Goal: Information Seeking & Learning: Find specific fact

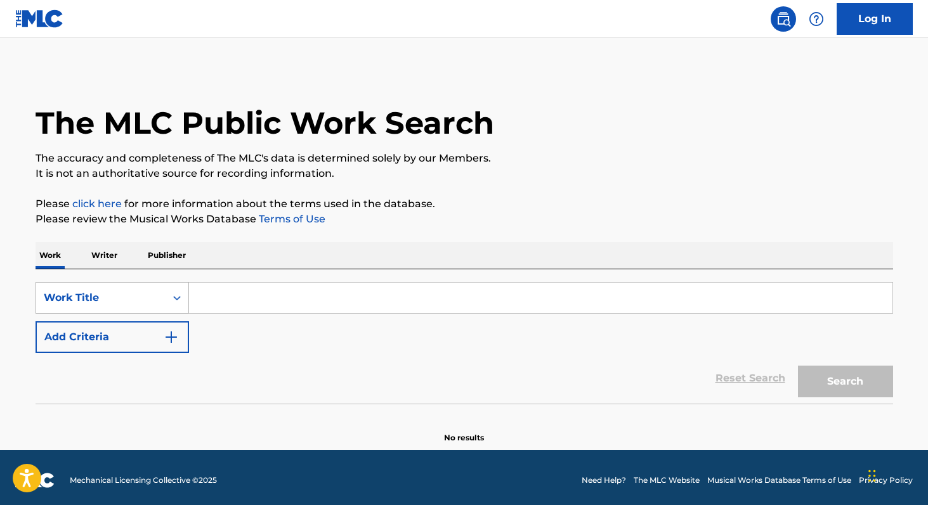
click at [168, 300] on div "Search Form" at bounding box center [177, 298] width 23 height 23
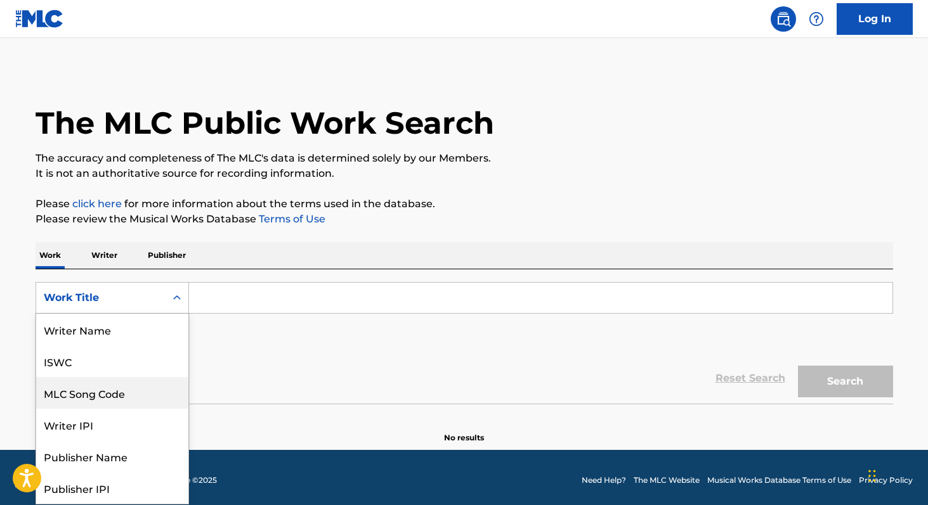
click at [91, 379] on div "MLC Song Code" at bounding box center [112, 393] width 152 height 32
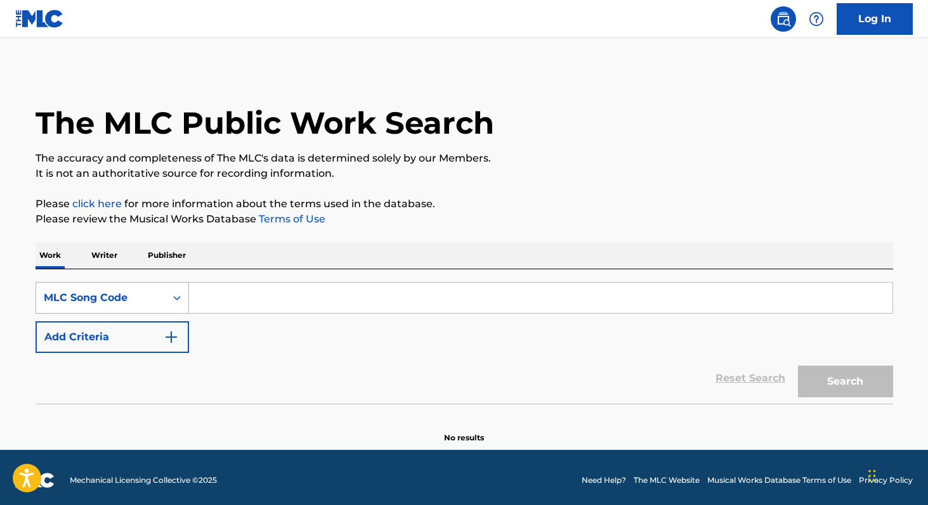
click at [176, 302] on icon "Search Form" at bounding box center [177, 298] width 13 height 13
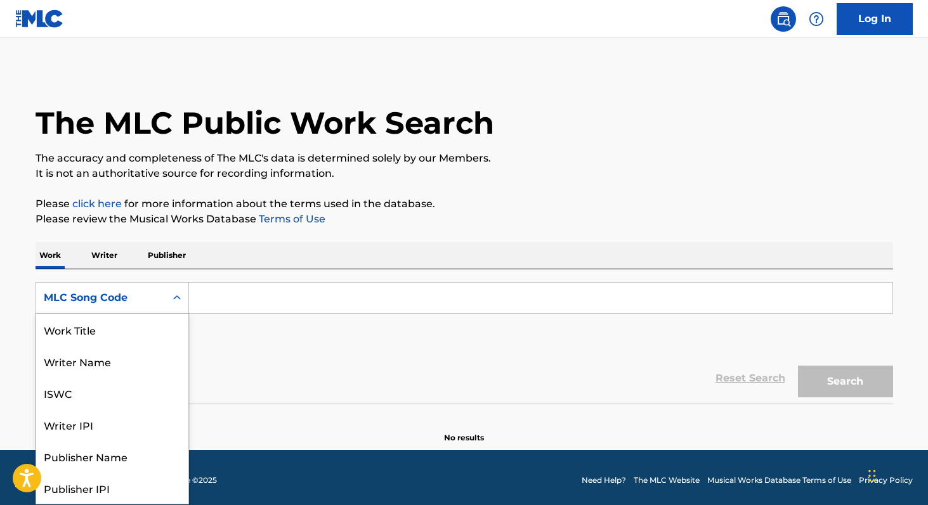
scroll to position [63, 0]
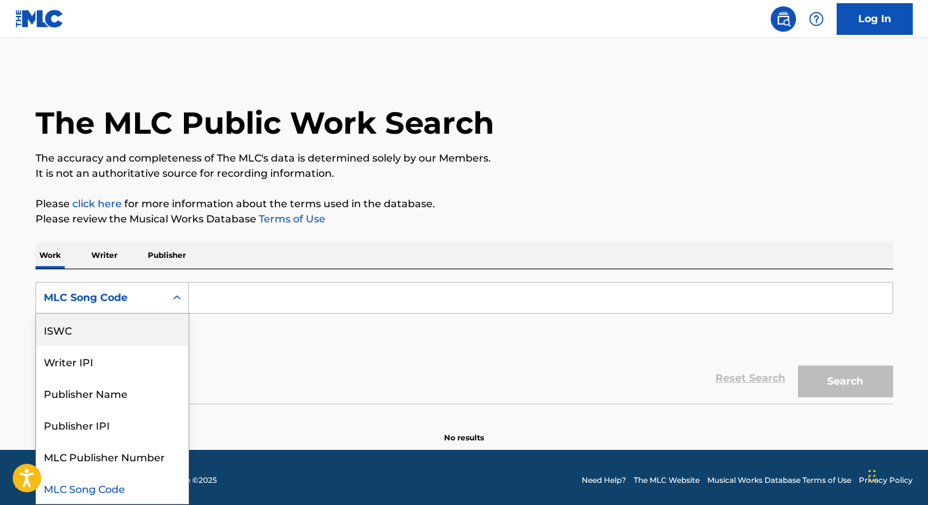
click at [96, 335] on div "ISWC" at bounding box center [112, 330] width 152 height 32
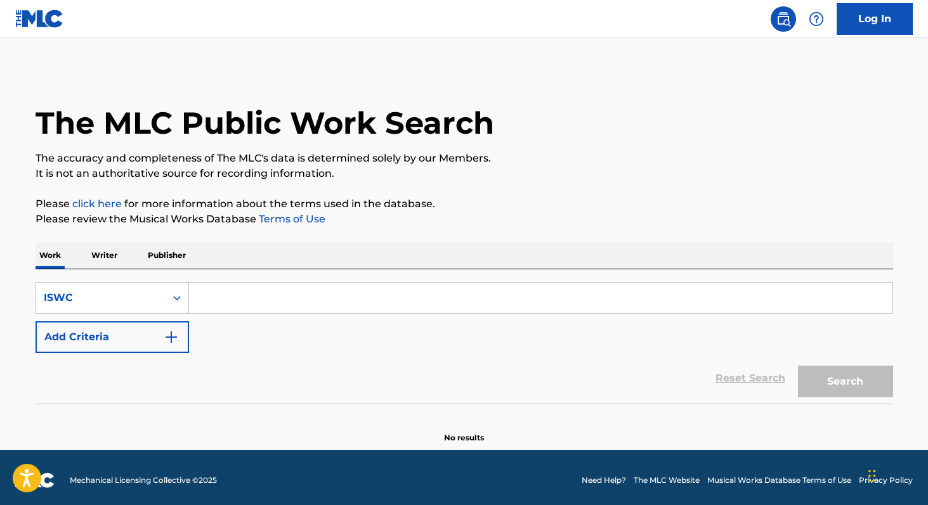
click at [250, 301] on input "Search Form" at bounding box center [540, 298] width 703 height 30
paste input "T3289187248"
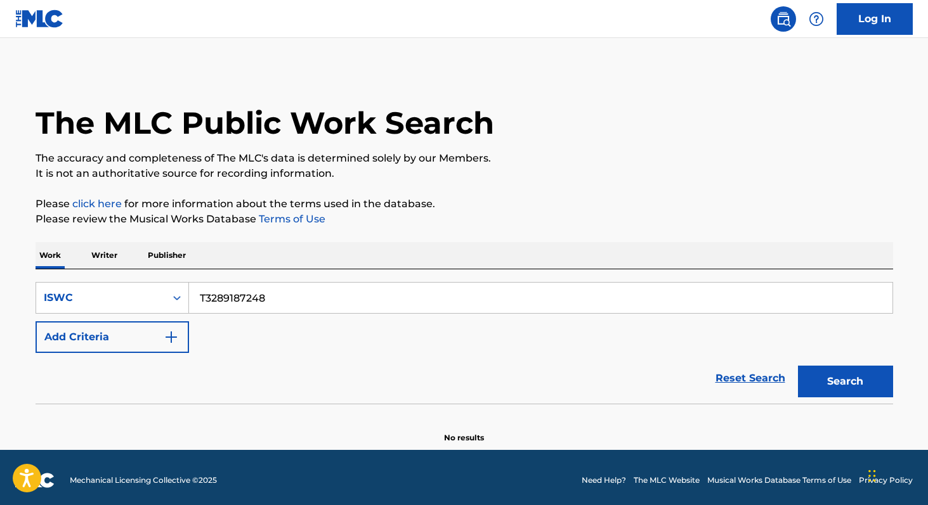
click at [836, 387] on button "Search" at bounding box center [845, 382] width 95 height 32
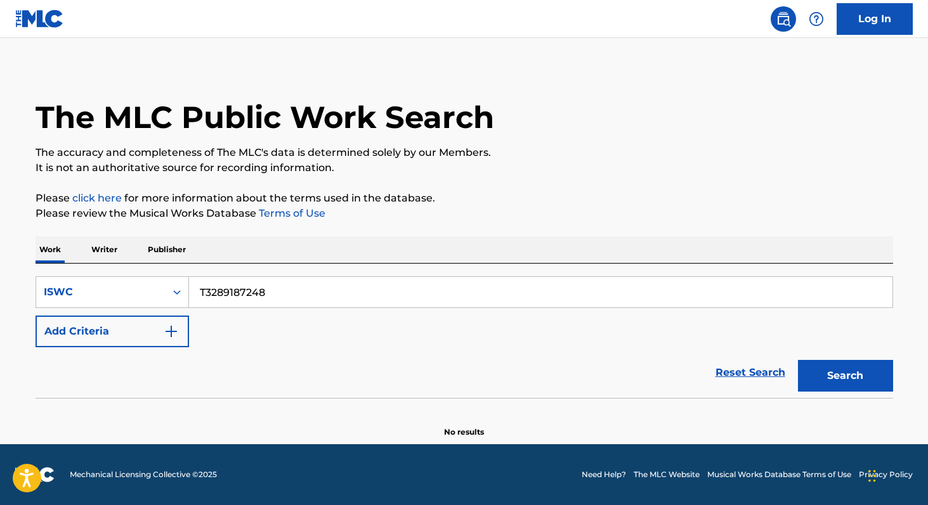
drag, startPoint x: 295, startPoint y: 294, endPoint x: 22, endPoint y: 282, distance: 273.6
click at [22, 282] on div "The MLC Public Work Search The accuracy and completeness of The MLC's data is d…" at bounding box center [464, 251] width 888 height 374
paste input "60"
type input "T3289187260"
click at [815, 377] on button "Search" at bounding box center [845, 376] width 95 height 32
